Goal: Information Seeking & Learning: Learn about a topic

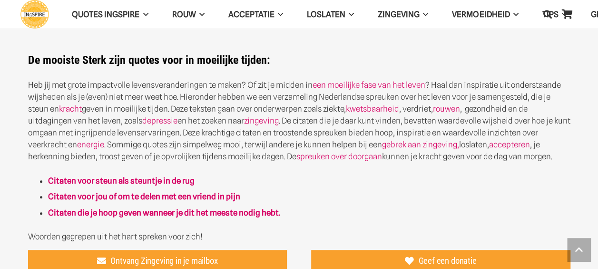
scroll to position [420, 0]
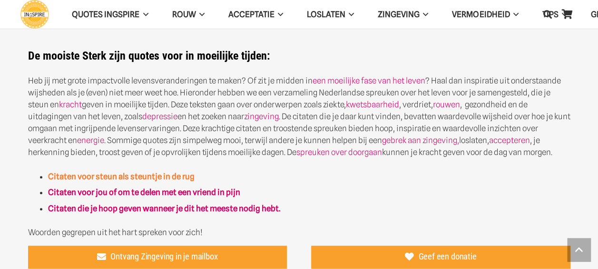
click at [167, 175] on strong "Citaten voor steun als steuntje in de rug" at bounding box center [121, 176] width 147 height 10
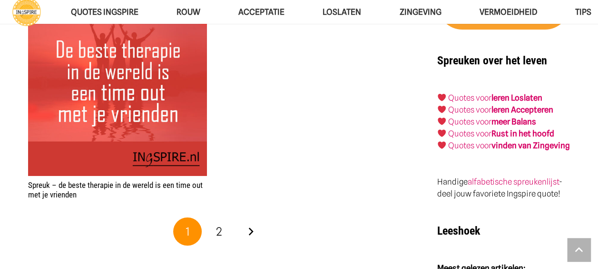
scroll to position [1557, 0]
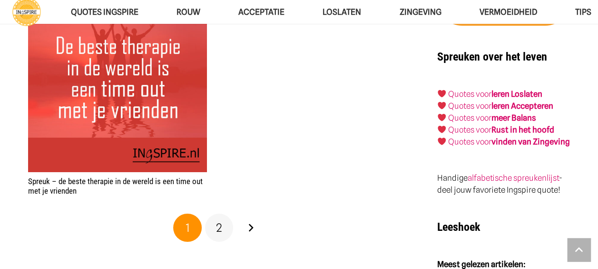
click at [222, 228] on link "2" at bounding box center [219, 227] width 29 height 29
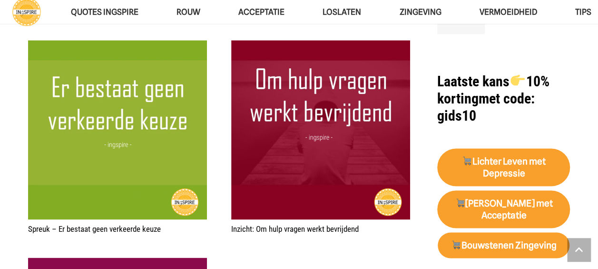
scroll to position [825, 0]
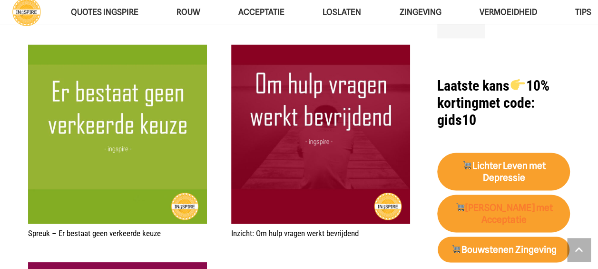
click at [500, 201] on strong "[PERSON_NAME] met Acceptatie" at bounding box center [504, 212] width 98 height 23
